Goal: Find specific page/section: Find specific page/section

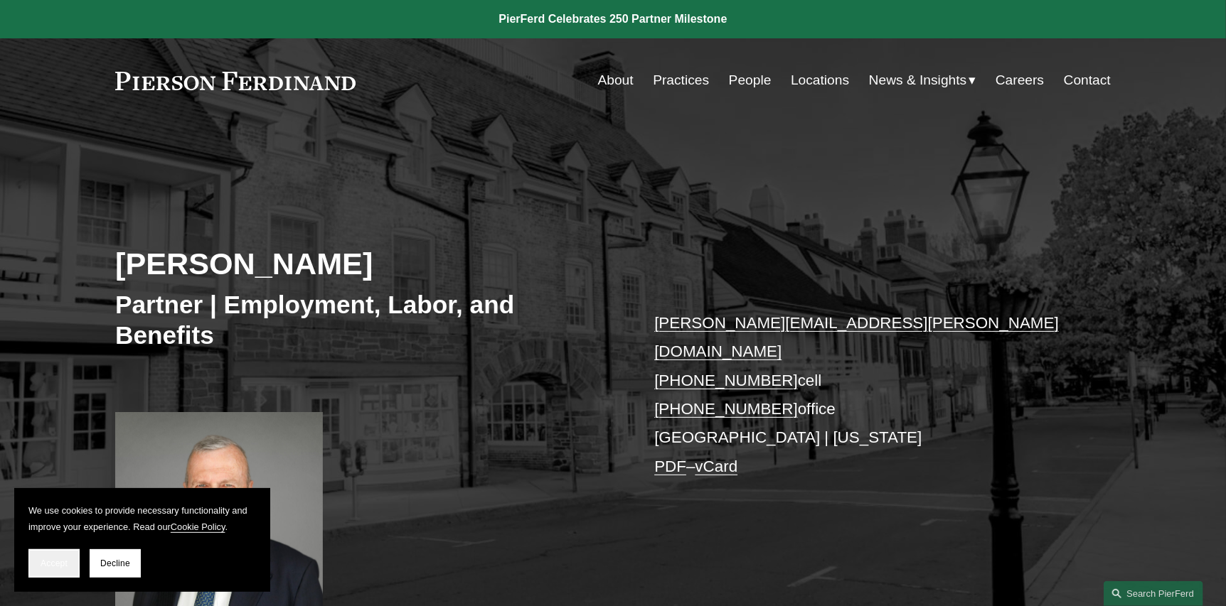
click at [41, 562] on span "Accept" at bounding box center [54, 564] width 27 height 10
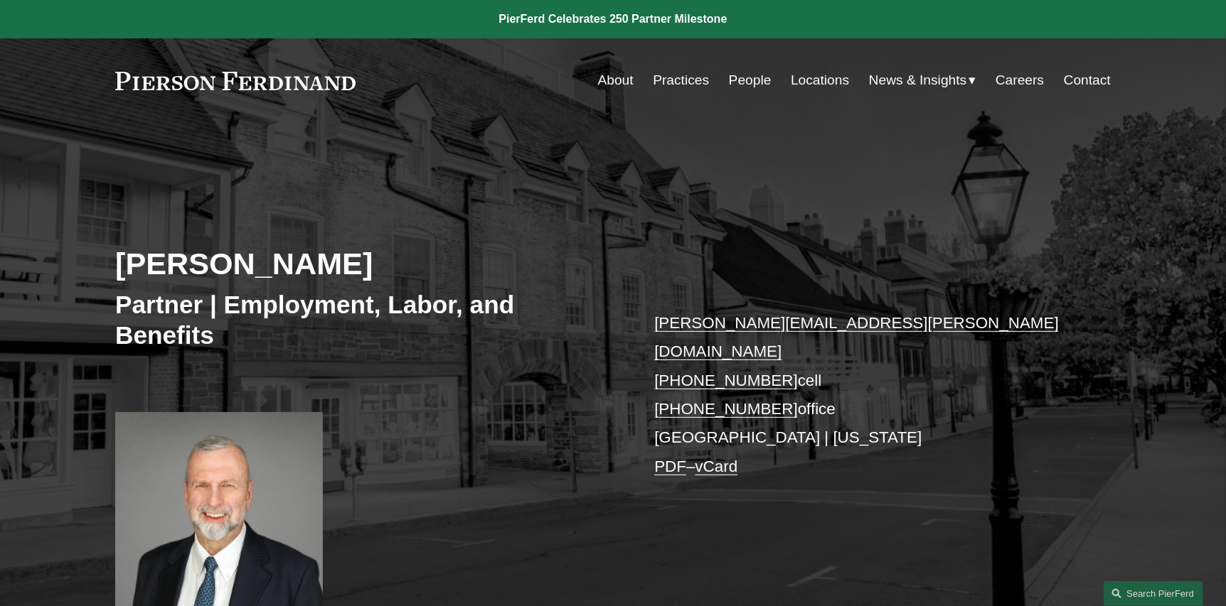
click at [609, 80] on link "About" at bounding box center [616, 80] width 36 height 27
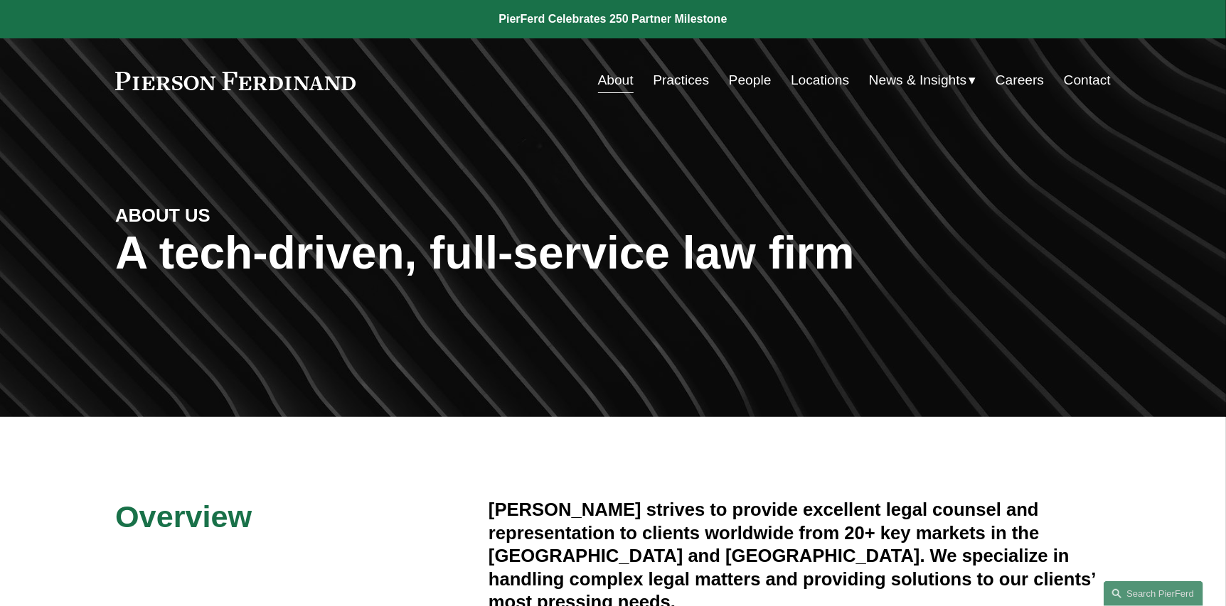
click at [673, 80] on link "Practices" at bounding box center [681, 80] width 56 height 27
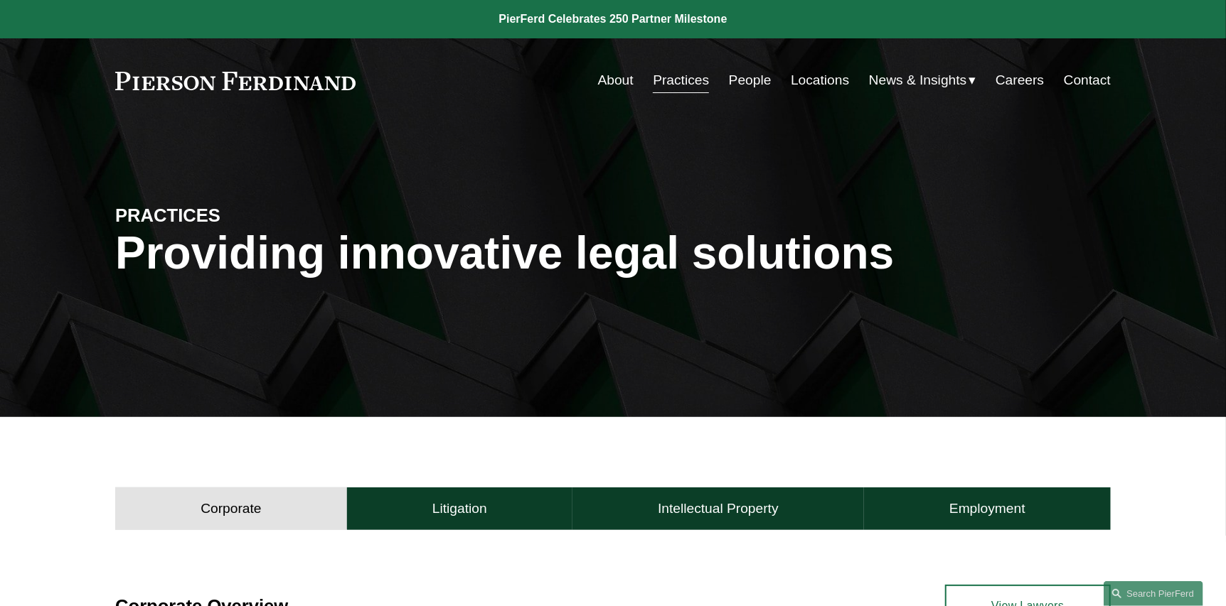
click at [825, 75] on link "Locations" at bounding box center [820, 80] width 58 height 27
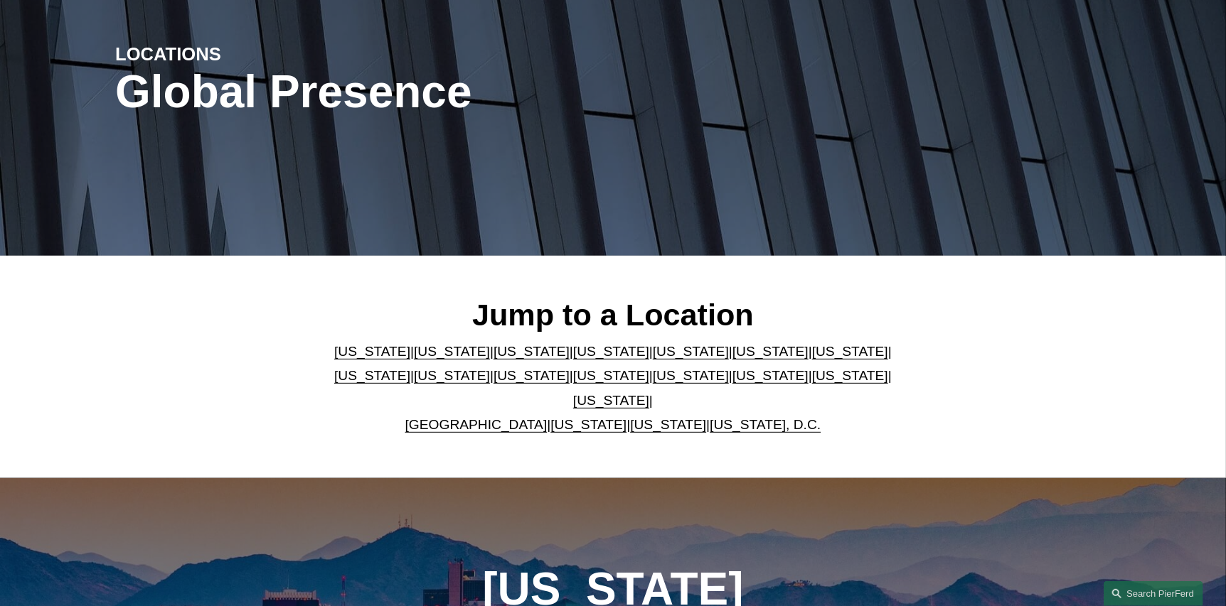
scroll to position [213, 0]
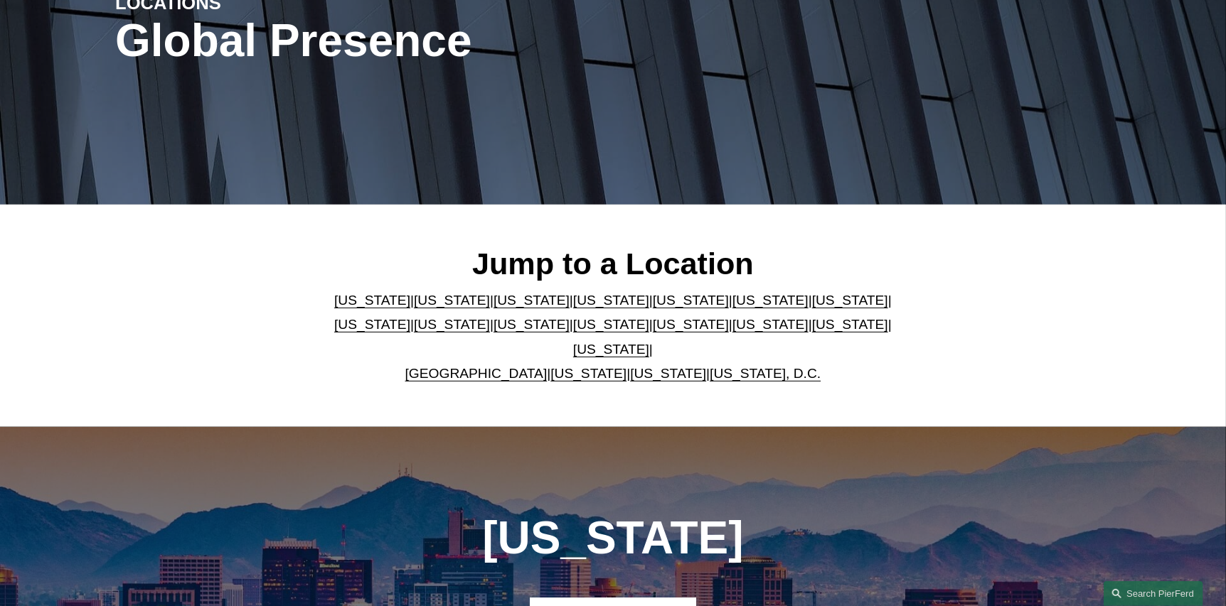
click at [493, 332] on link "[US_STATE]" at bounding box center [531, 324] width 76 height 15
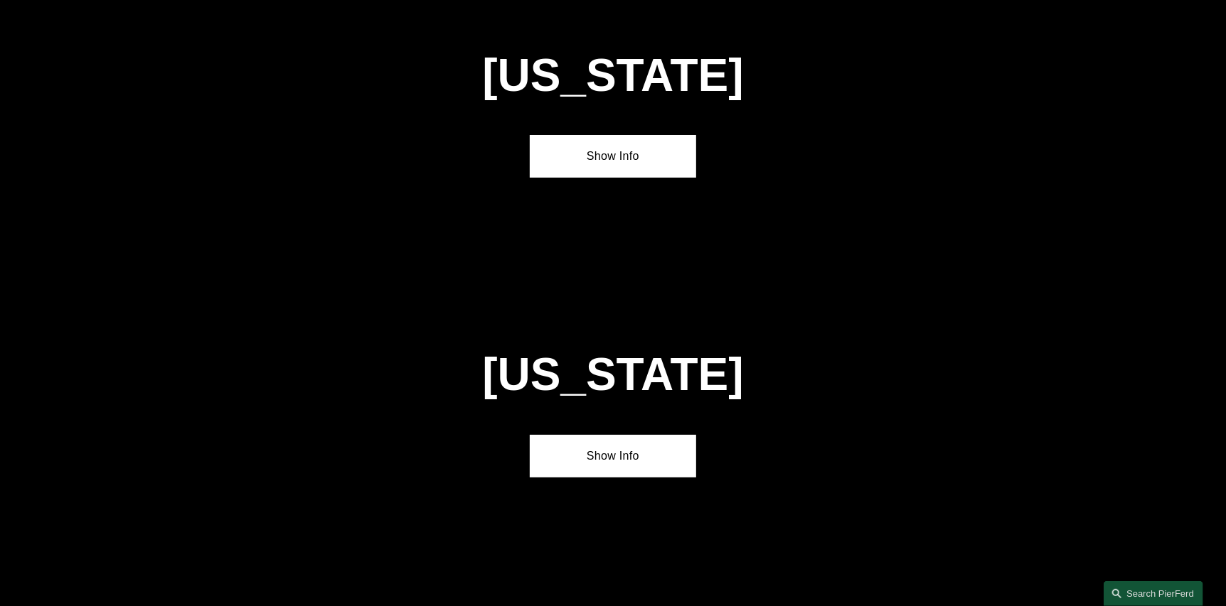
scroll to position [3324, 0]
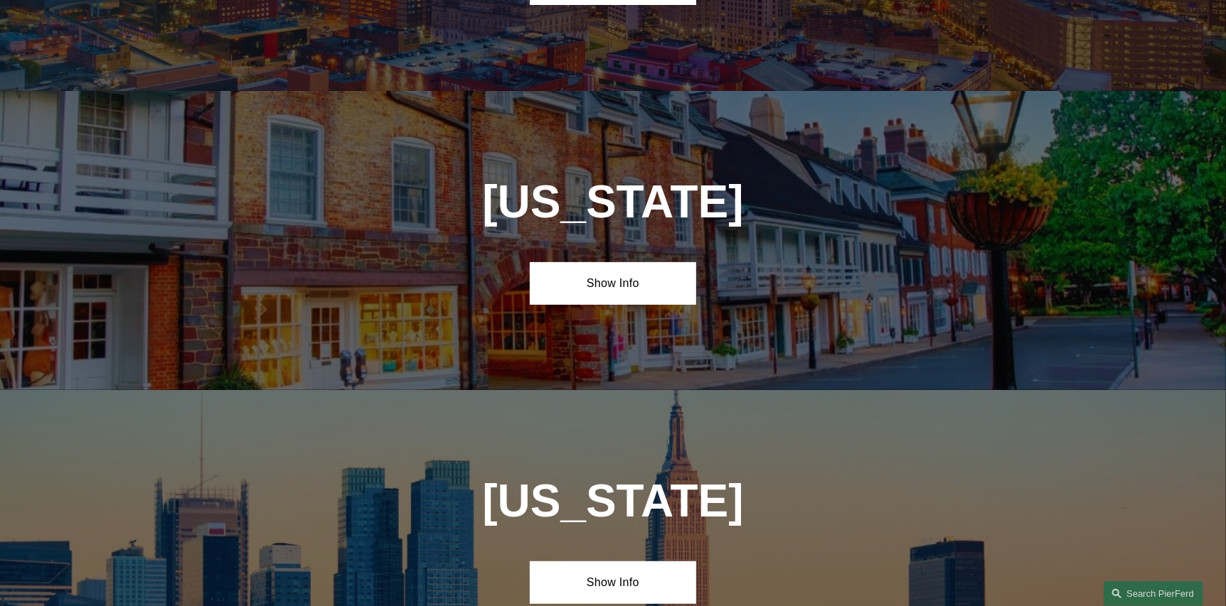
click at [563, 215] on div "[US_STATE] Show Info" at bounding box center [613, 240] width 1226 height 299
click at [648, 262] on link "Show Info" at bounding box center [613, 283] width 166 height 43
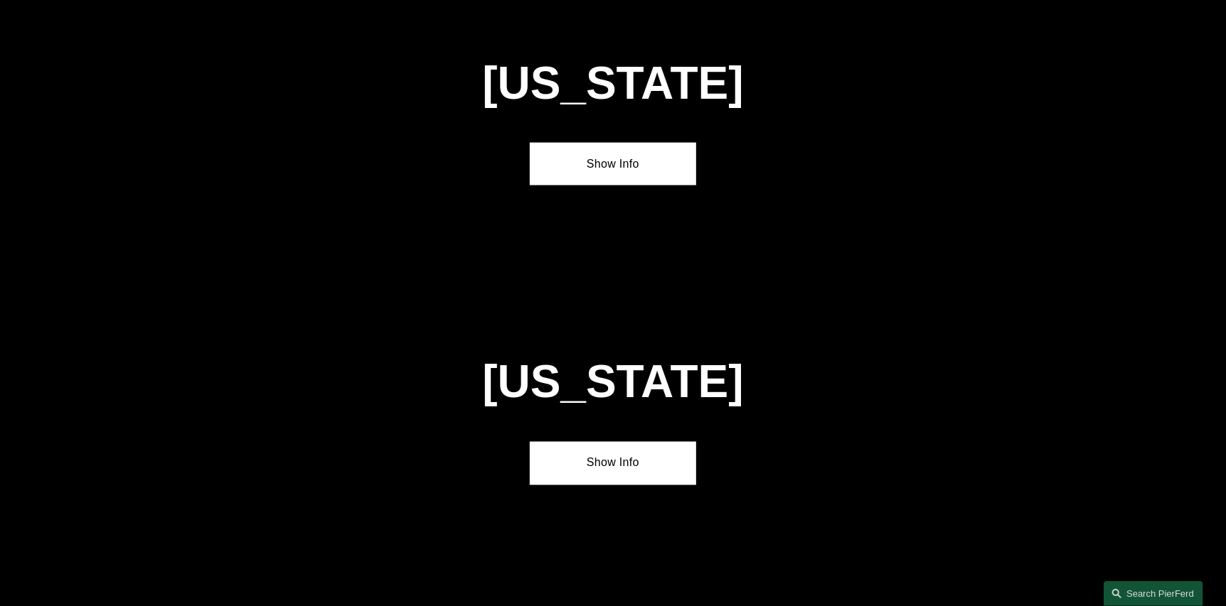
scroll to position [574, 0]
